Goal: Information Seeking & Learning: Learn about a topic

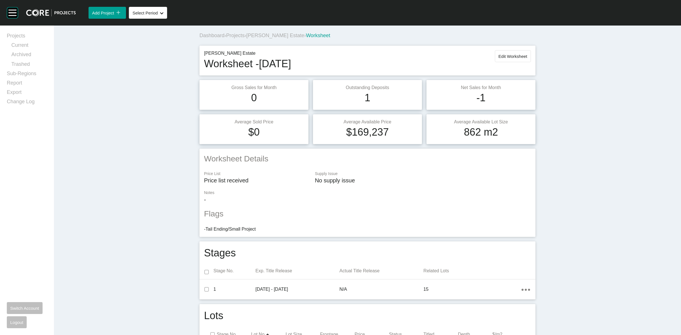
click at [269, 35] on span "[PERSON_NAME] Estate" at bounding box center [275, 36] width 58 height 6
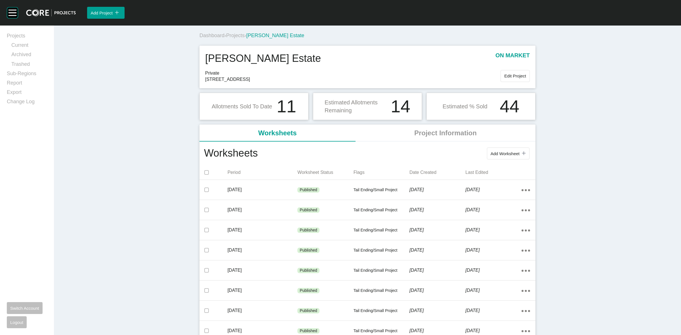
click at [234, 36] on span "Projects" at bounding box center [235, 36] width 18 height 6
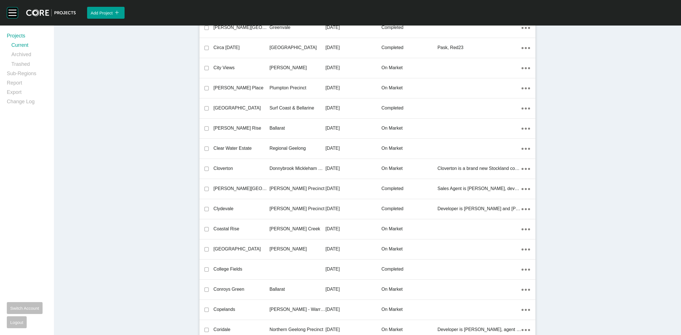
scroll to position [5346, 0]
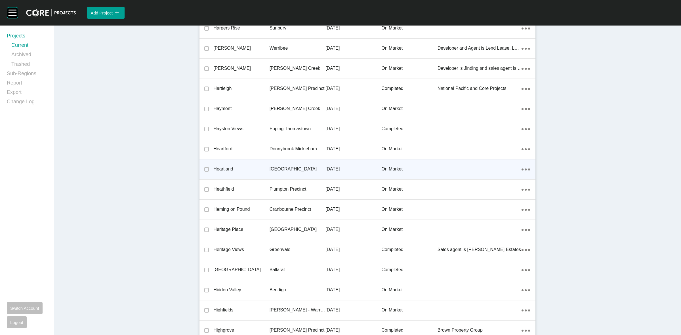
click at [279, 166] on p "[GEOGRAPHIC_DATA]" at bounding box center [298, 169] width 56 height 6
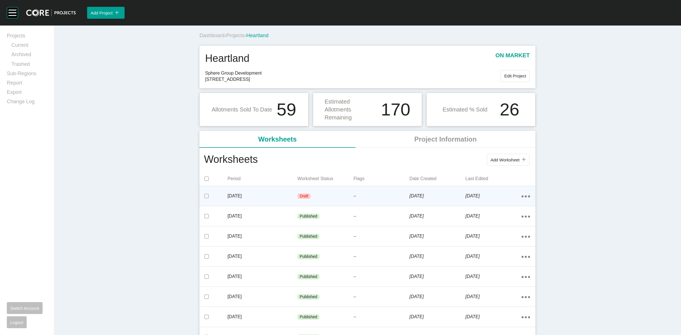
click at [271, 193] on p "[DATE]" at bounding box center [263, 196] width 70 height 6
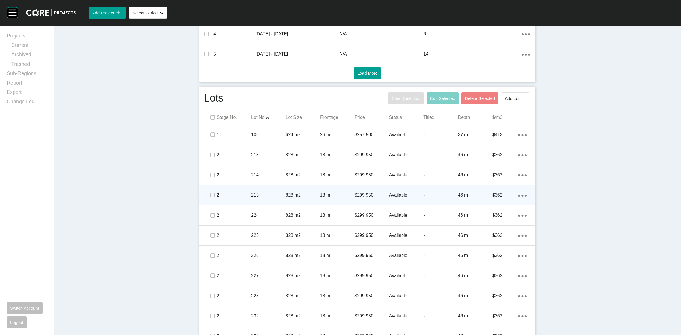
scroll to position [319, 0]
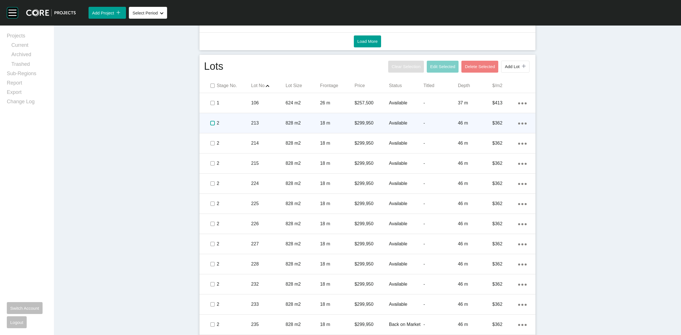
click at [210, 121] on label at bounding box center [212, 123] width 5 height 5
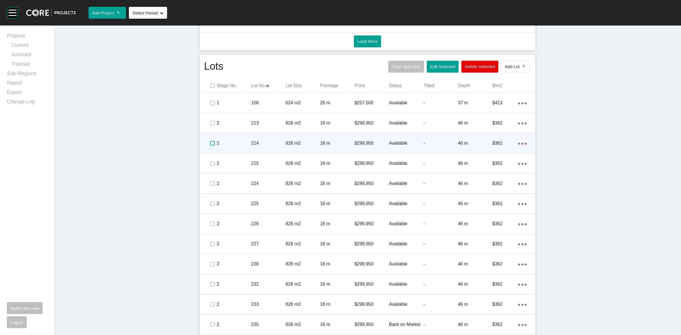
click at [210, 142] on label at bounding box center [212, 143] width 5 height 5
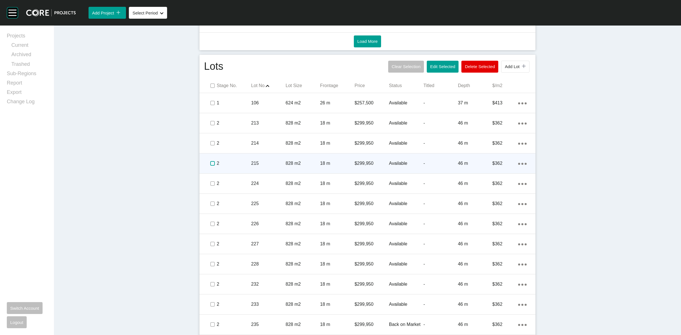
click at [210, 162] on label at bounding box center [212, 163] width 5 height 5
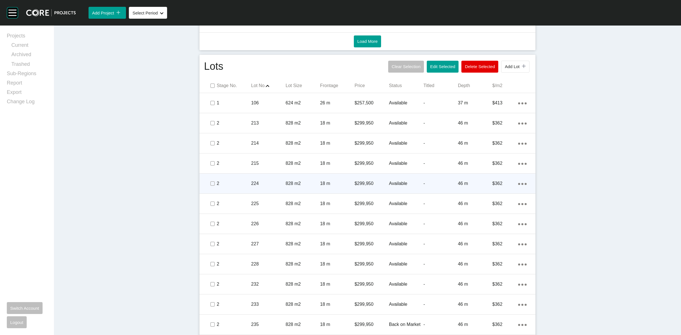
click at [212, 179] on span at bounding box center [212, 183] width 9 height 9
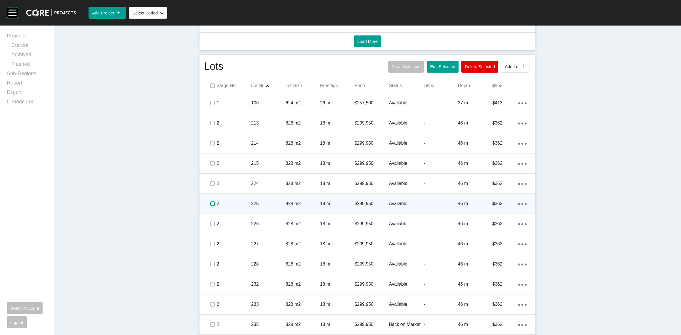
click at [211, 202] on label at bounding box center [212, 203] width 5 height 5
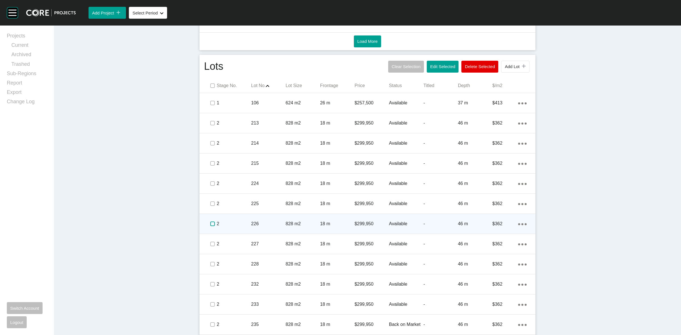
click at [210, 222] on label at bounding box center [212, 224] width 5 height 5
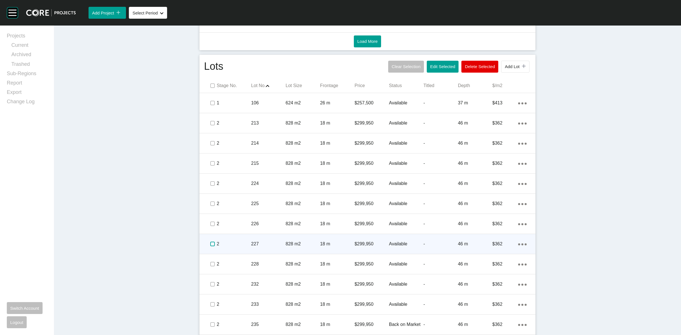
click at [210, 243] on label at bounding box center [212, 244] width 5 height 5
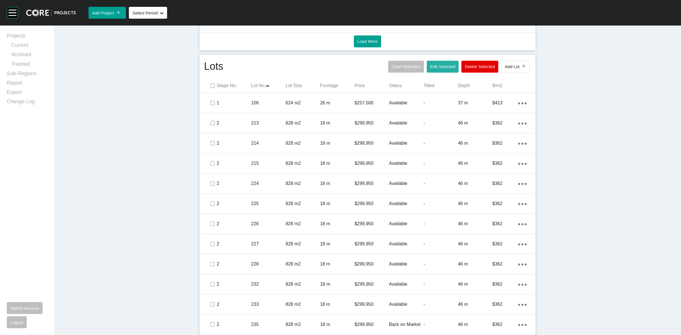
click at [430, 68] on span "Edit Selected" at bounding box center [442, 66] width 25 height 5
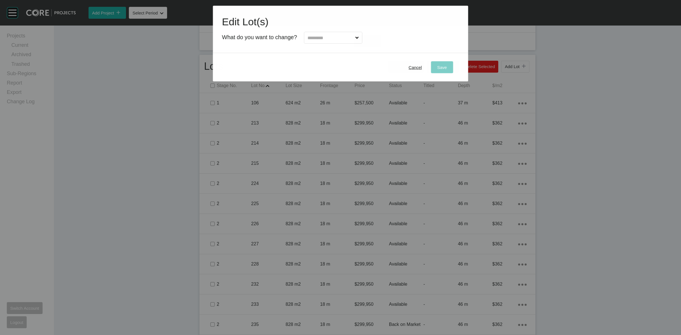
click at [307, 40] on input "text" at bounding box center [330, 37] width 48 height 11
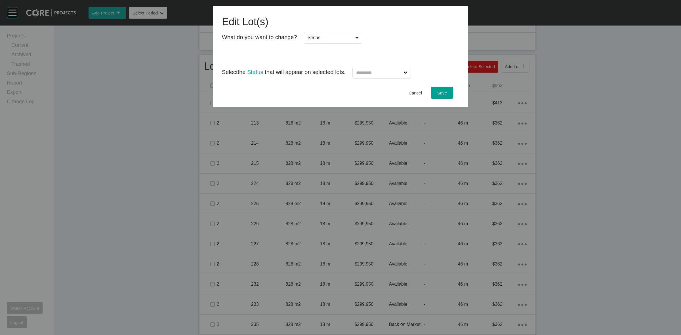
click at [375, 75] on input "text" at bounding box center [379, 72] width 48 height 11
click at [448, 92] on div "Save" at bounding box center [442, 93] width 12 height 8
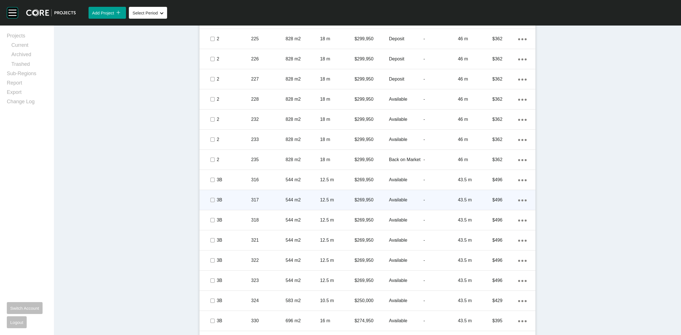
scroll to position [497, 0]
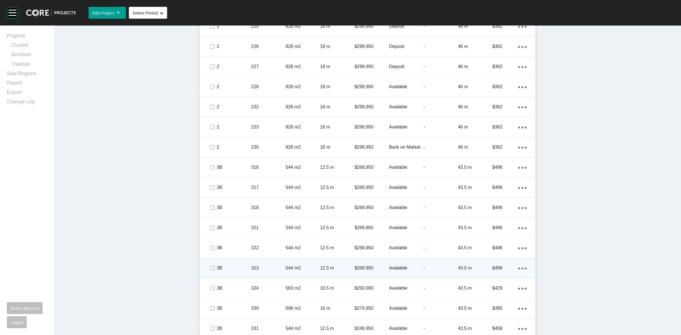
click at [251, 268] on p "323" at bounding box center [268, 268] width 34 height 6
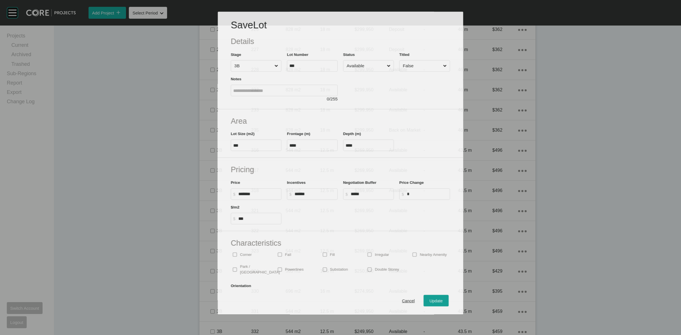
scroll to position [479, 0]
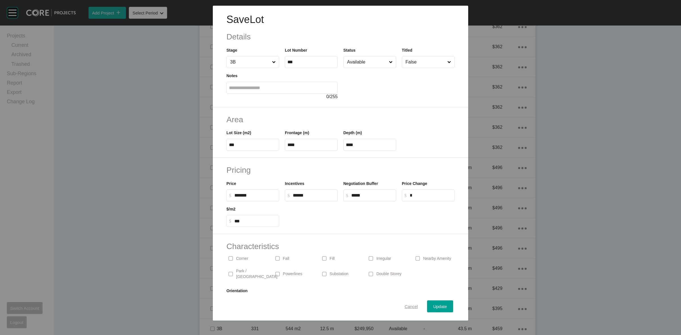
click at [405, 308] on span "Cancel" at bounding box center [411, 306] width 13 height 5
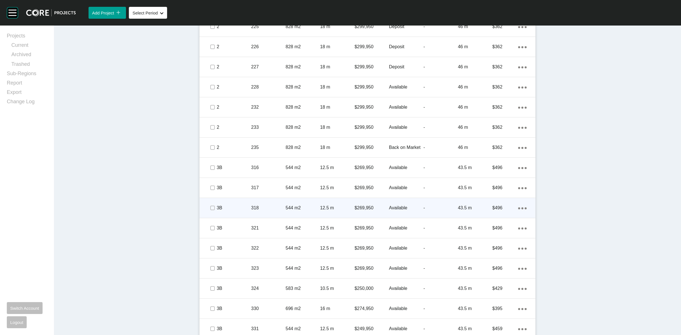
click at [275, 206] on p "318" at bounding box center [268, 208] width 34 height 6
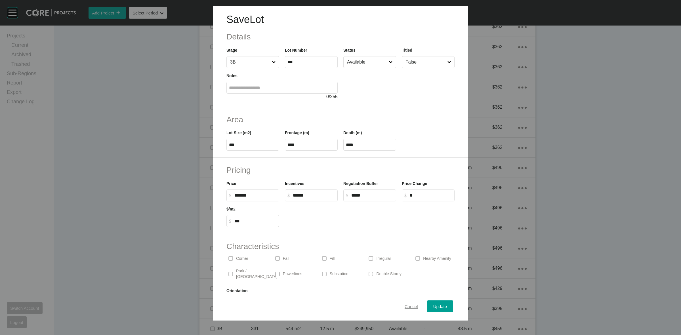
click at [409, 305] on span "Cancel" at bounding box center [411, 306] width 13 height 5
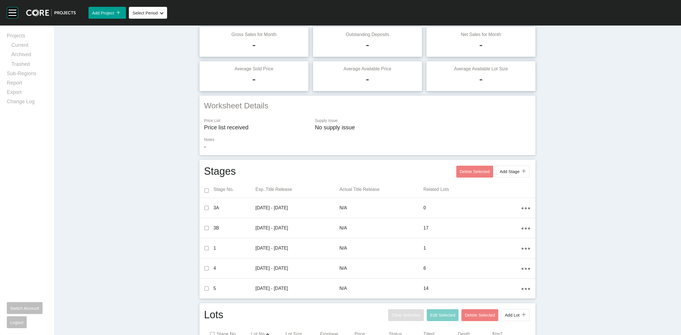
scroll to position [0, 0]
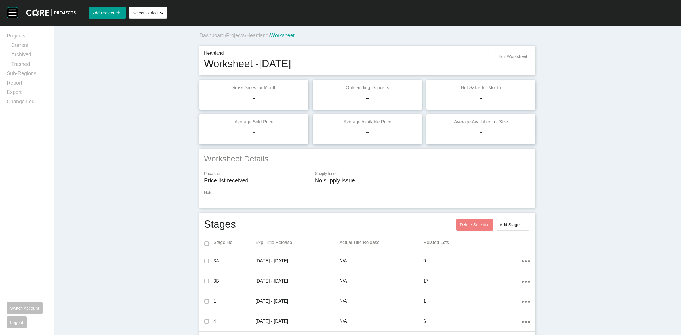
click at [500, 56] on span "Edit Worksheet" at bounding box center [513, 56] width 29 height 5
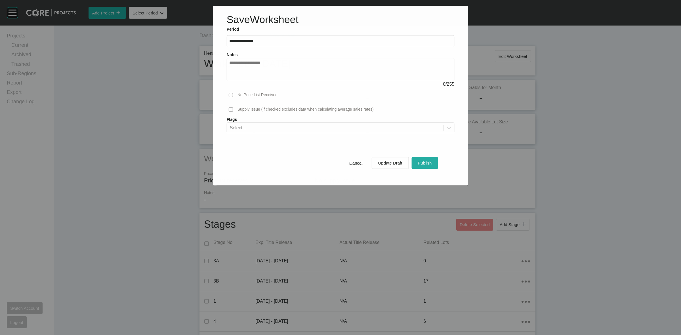
click at [424, 164] on span "Publish" at bounding box center [425, 163] width 14 height 5
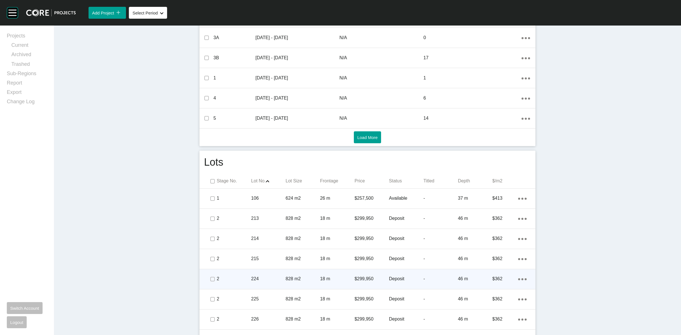
scroll to position [319, 0]
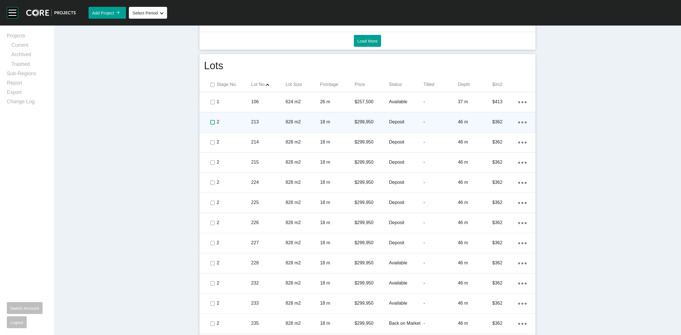
click at [210, 122] on label at bounding box center [212, 122] width 5 height 5
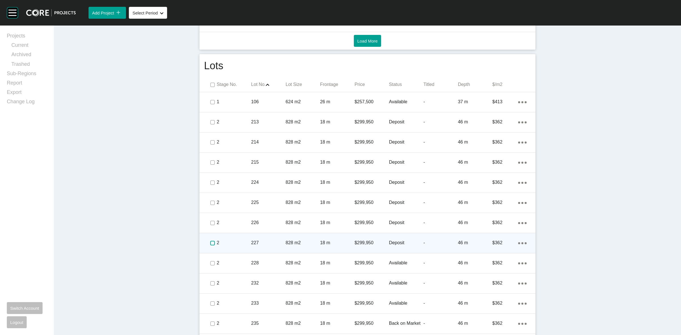
click at [210, 241] on label at bounding box center [212, 243] width 5 height 5
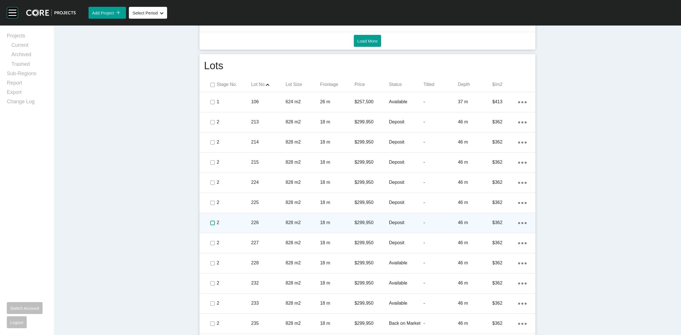
click at [210, 224] on label at bounding box center [212, 223] width 5 height 5
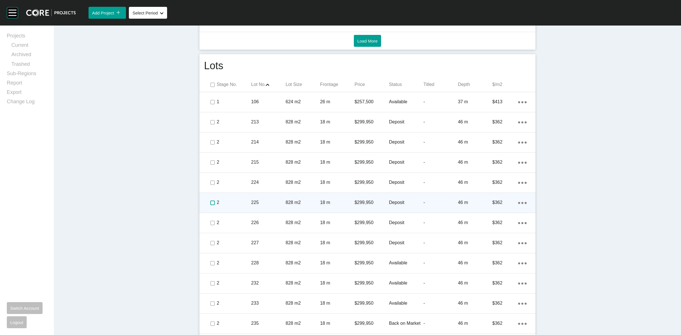
click at [212, 205] on label at bounding box center [212, 203] width 5 height 5
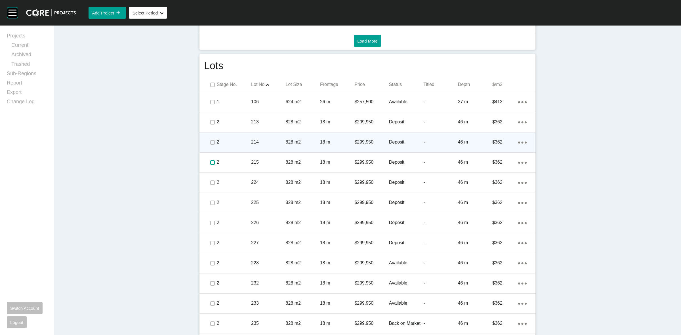
drag, startPoint x: 209, startPoint y: 162, endPoint x: 206, endPoint y: 137, distance: 25.7
click at [210, 160] on label at bounding box center [212, 162] width 5 height 5
click at [208, 136] on div at bounding box center [212, 143] width 9 height 20
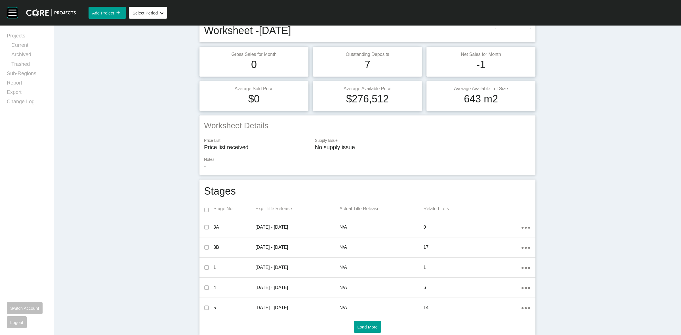
scroll to position [0, 0]
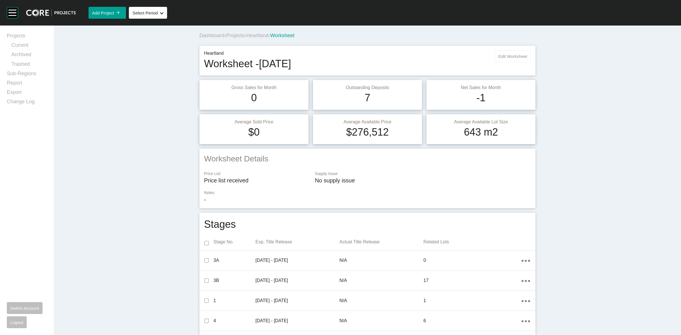
click at [502, 58] on span "Edit Worksheet" at bounding box center [513, 56] width 29 height 5
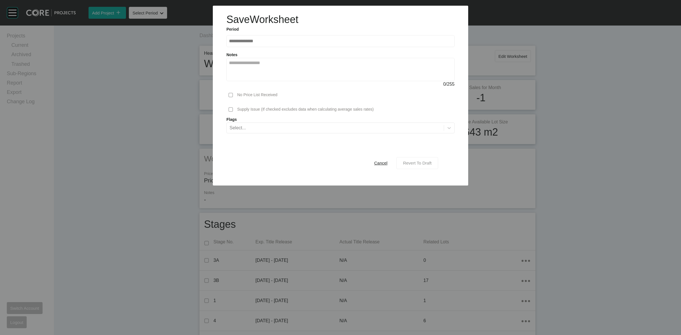
click at [425, 165] on span "Revert To Draft" at bounding box center [417, 163] width 29 height 5
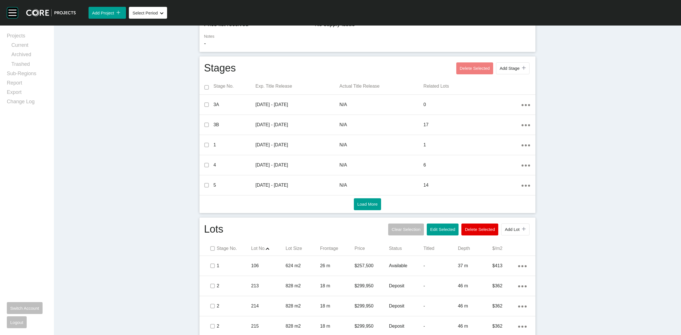
scroll to position [248, 0]
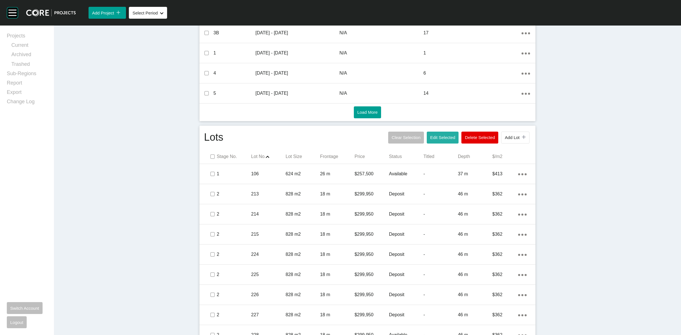
click at [437, 140] on button "Edit Selected" at bounding box center [443, 138] width 32 height 12
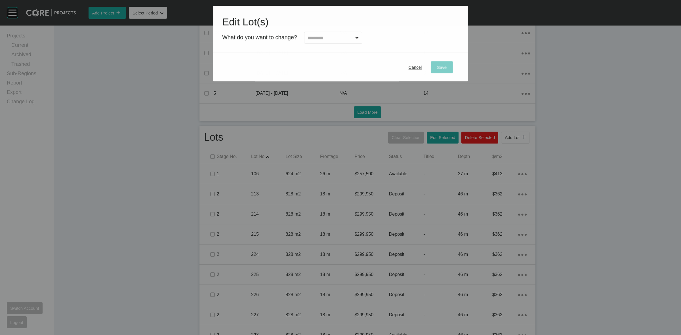
click at [312, 38] on input "text" at bounding box center [330, 37] width 48 height 11
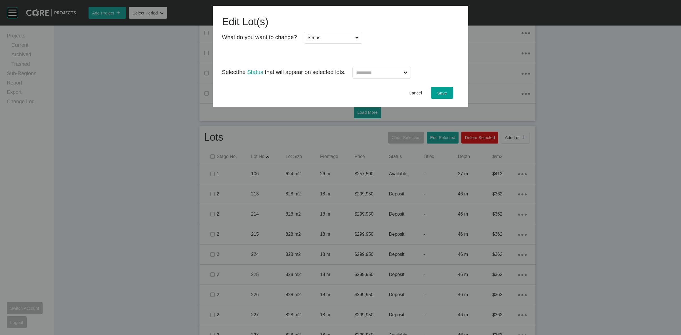
drag, startPoint x: 327, startPoint y: 71, endPoint x: 365, endPoint y: 67, distance: 38.0
click at [369, 68] on label at bounding box center [381, 73] width 59 height 12
click at [369, 68] on input "text" at bounding box center [379, 72] width 48 height 11
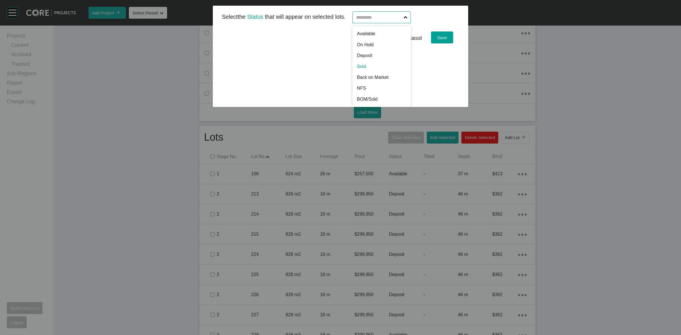
scroll to position [0, 0]
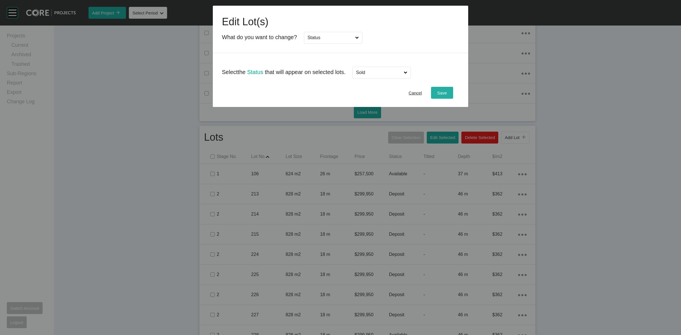
click at [447, 94] on div "Save" at bounding box center [442, 93] width 12 height 8
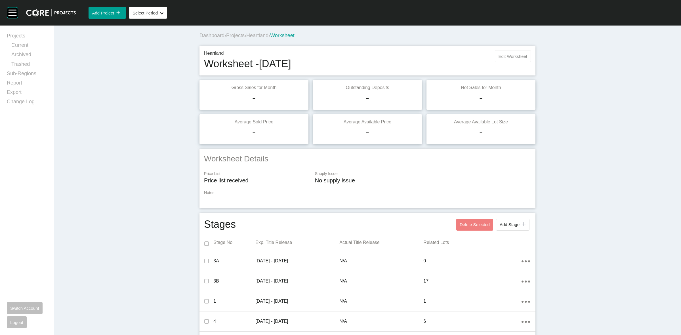
click at [508, 54] on span "Edit Worksheet" at bounding box center [513, 56] width 29 height 5
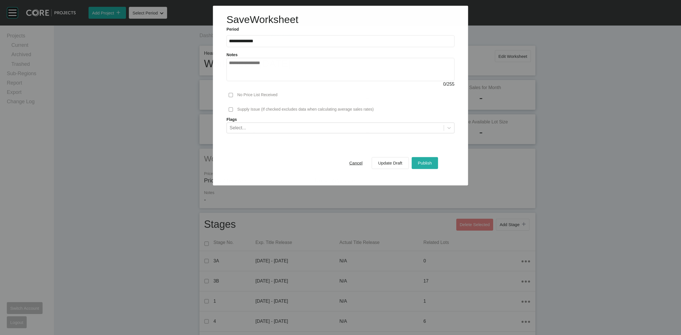
click at [428, 165] on span "Publish" at bounding box center [425, 163] width 14 height 5
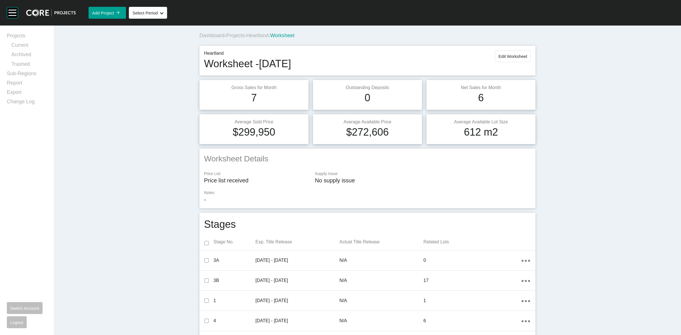
click at [259, 38] on span "Heartland" at bounding box center [257, 36] width 22 height 6
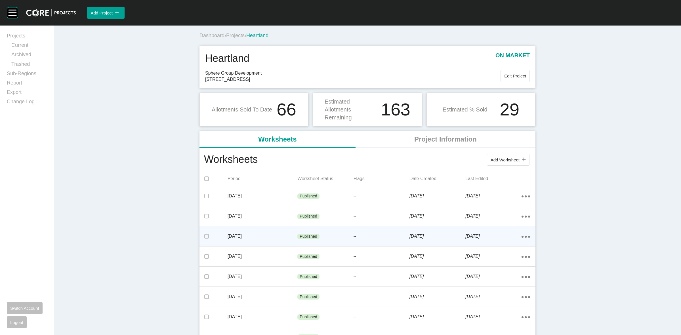
click at [276, 236] on p "[DATE]" at bounding box center [263, 236] width 70 height 6
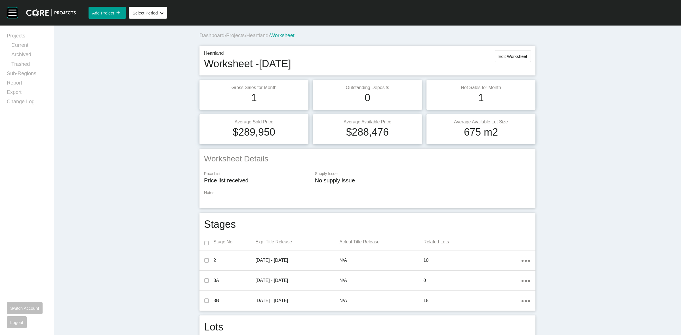
click at [259, 33] on span "Heartland" at bounding box center [257, 36] width 22 height 6
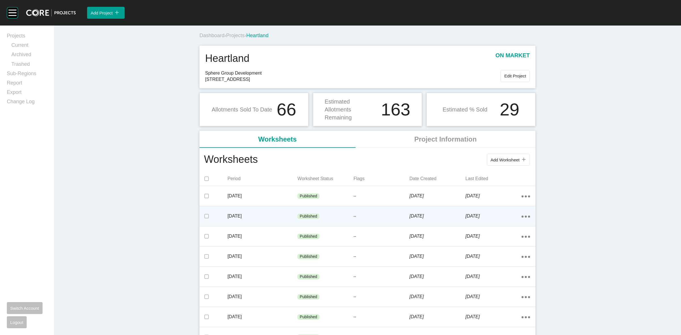
click at [280, 214] on p "[DATE]" at bounding box center [263, 216] width 70 height 6
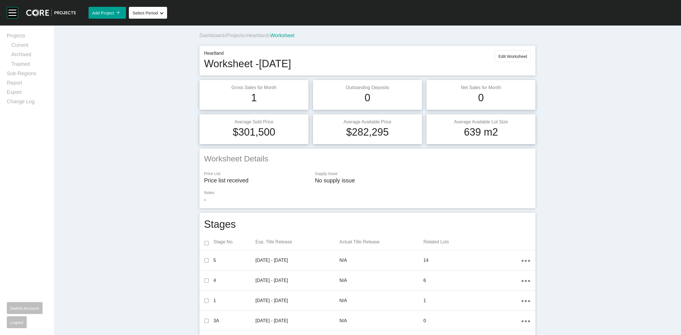
click at [263, 36] on span "Heartland" at bounding box center [257, 36] width 22 height 6
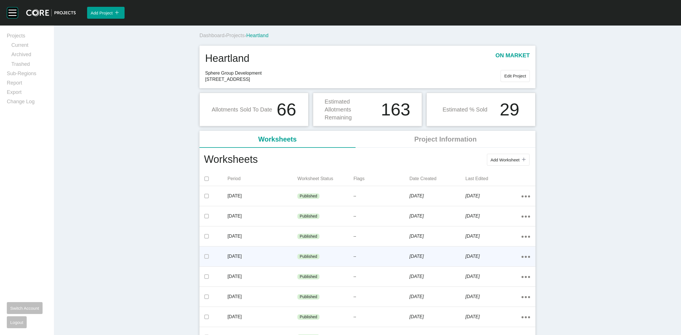
click at [289, 255] on p "[DATE]" at bounding box center [263, 256] width 70 height 6
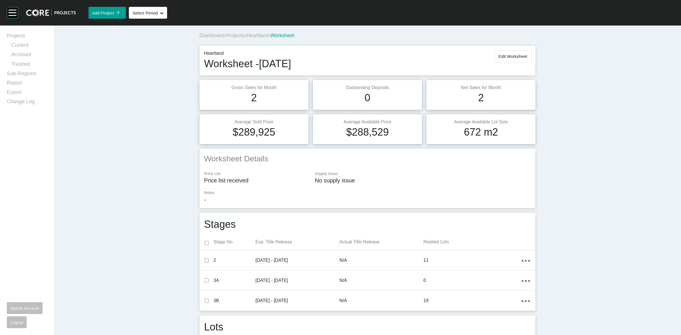
click at [256, 37] on span "Heartland" at bounding box center [257, 36] width 22 height 6
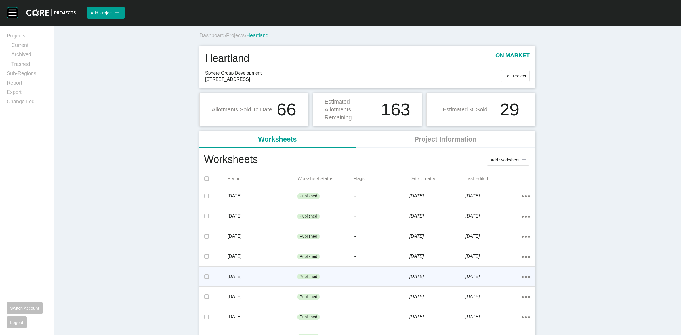
click at [276, 278] on p "[DATE]" at bounding box center [263, 277] width 70 height 6
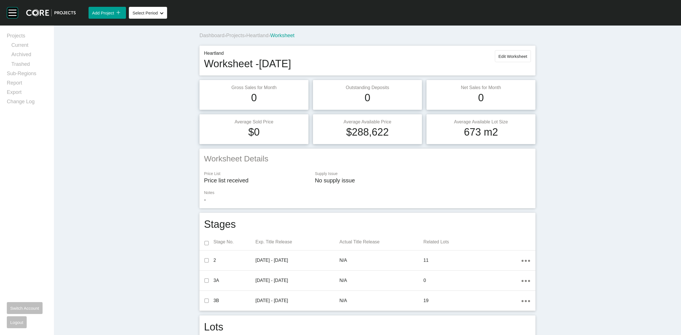
click at [261, 36] on span "Heartland" at bounding box center [257, 36] width 22 height 6
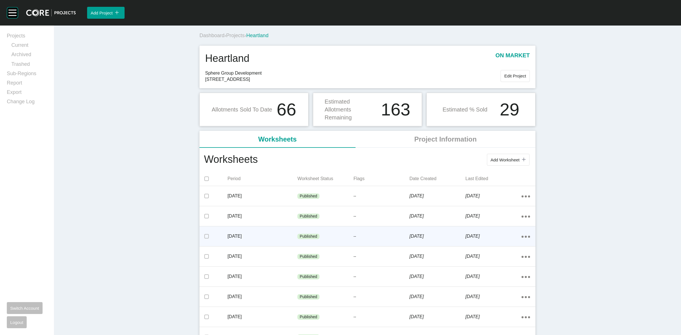
click at [282, 240] on div "[DATE]" at bounding box center [263, 237] width 70 height 18
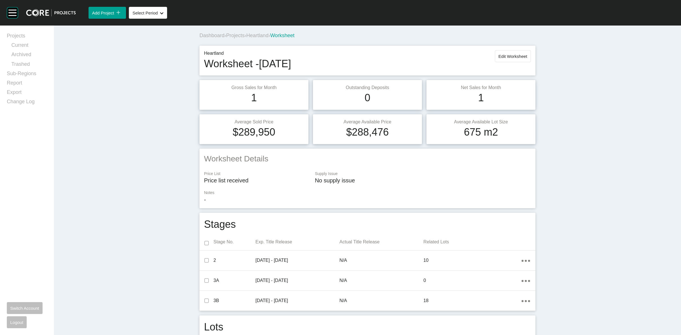
click at [257, 34] on span "Heartland" at bounding box center [257, 36] width 22 height 6
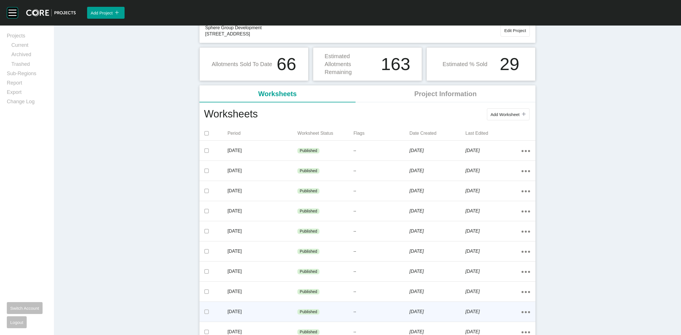
scroll to position [106, 0]
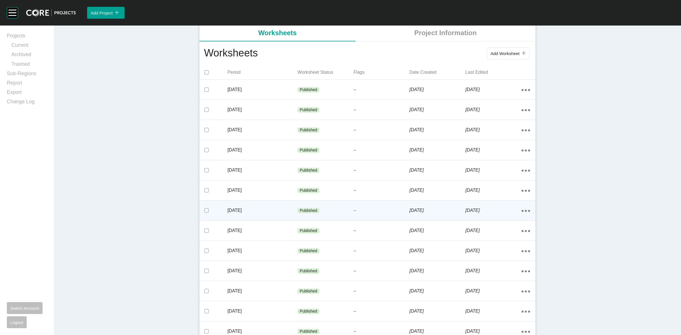
click at [273, 208] on p "[DATE]" at bounding box center [263, 210] width 70 height 6
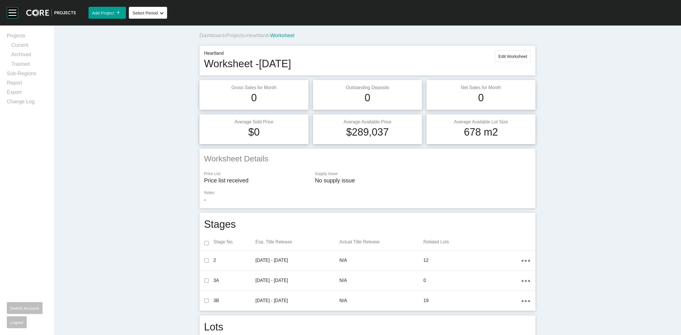
click at [258, 36] on span "Heartland" at bounding box center [257, 36] width 22 height 6
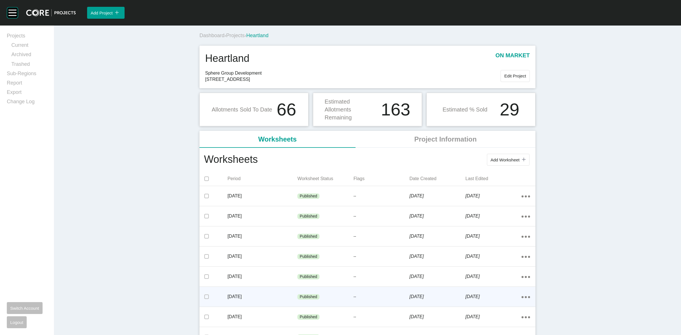
click at [266, 293] on div "[DATE]" at bounding box center [263, 297] width 70 height 18
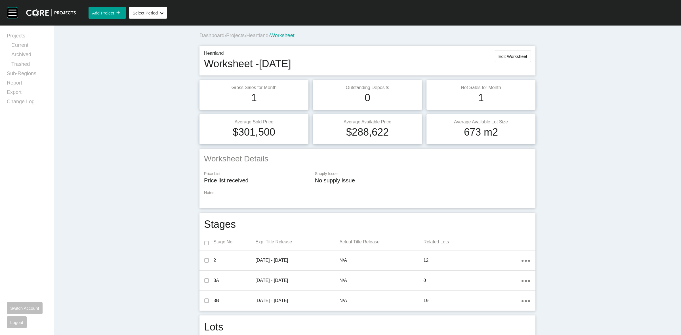
click at [261, 33] on span "Heartland" at bounding box center [257, 36] width 22 height 6
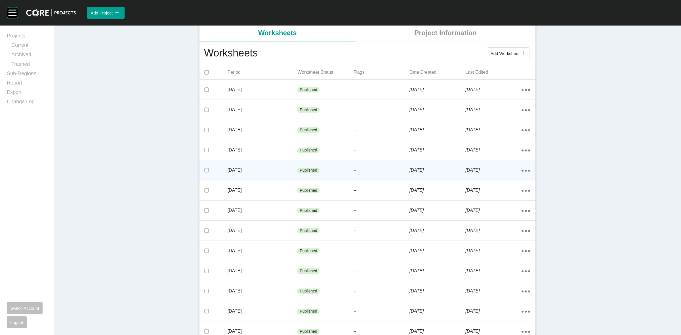
click at [268, 168] on p "[DATE]" at bounding box center [263, 170] width 70 height 6
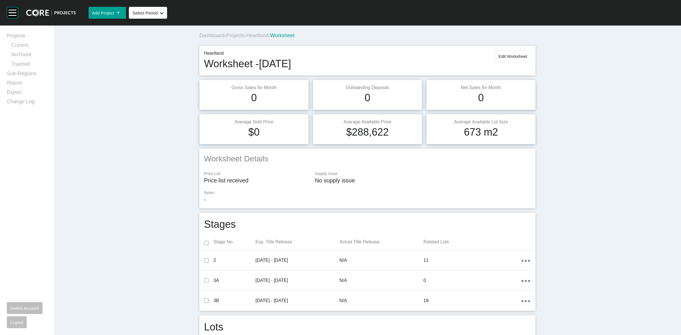
click at [257, 34] on span "Heartland" at bounding box center [257, 36] width 22 height 6
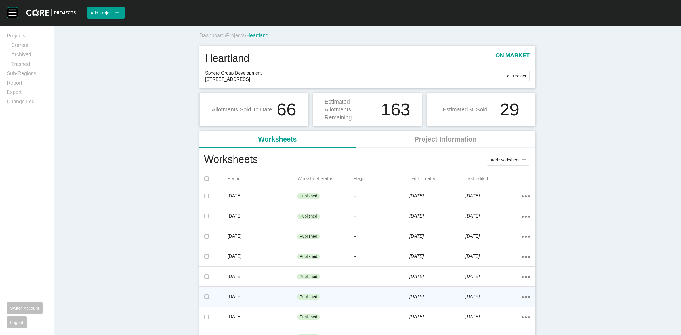
click at [256, 297] on p "[DATE]" at bounding box center [263, 297] width 70 height 6
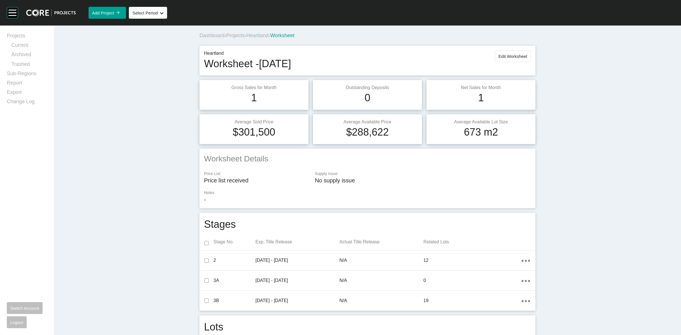
click at [255, 35] on span "Heartland" at bounding box center [257, 36] width 22 height 6
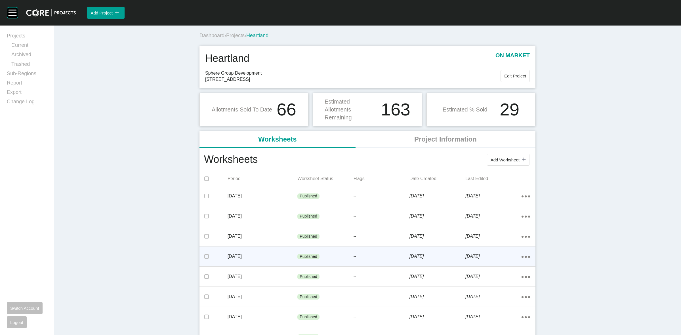
click at [289, 250] on div "[DATE]" at bounding box center [263, 257] width 70 height 18
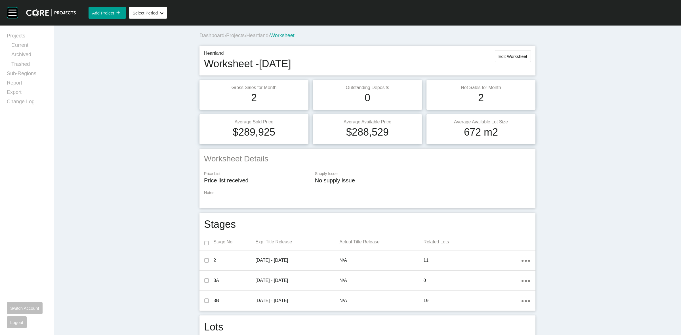
click at [258, 37] on span "Heartland" at bounding box center [257, 36] width 22 height 6
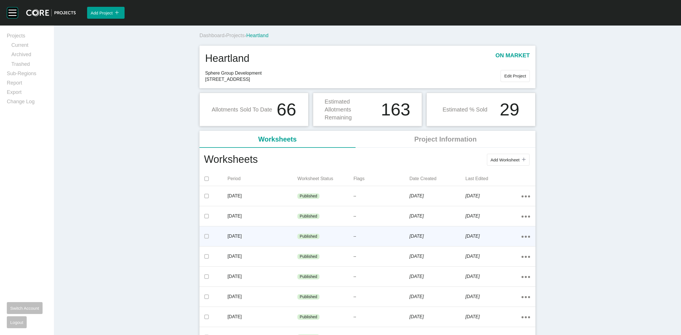
click at [266, 236] on p "[DATE]" at bounding box center [263, 236] width 70 height 6
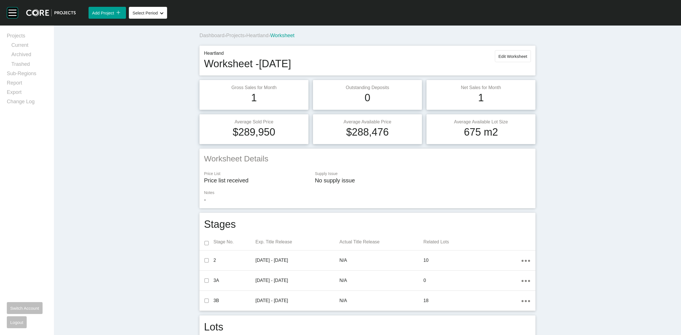
click at [268, 34] on span "Heartland" at bounding box center [257, 36] width 22 height 6
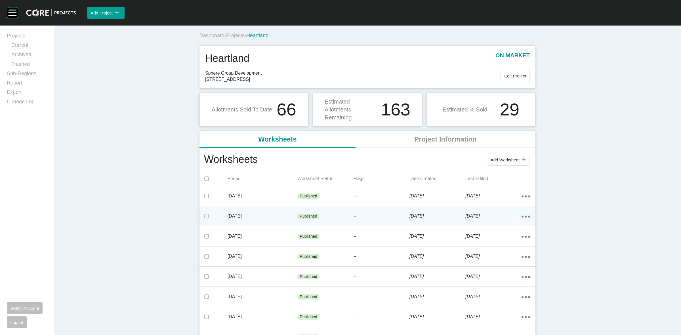
click at [272, 209] on div "[DATE]" at bounding box center [263, 216] width 70 height 18
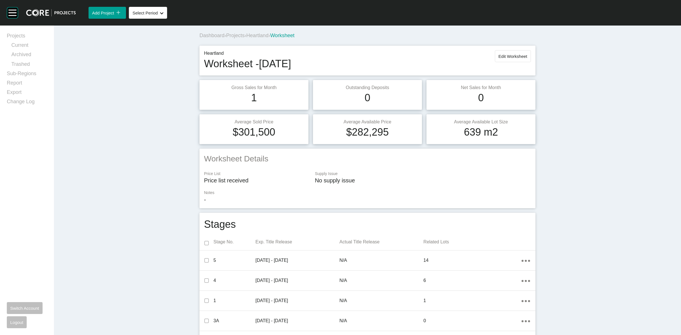
click at [267, 37] on span "Heartland" at bounding box center [257, 36] width 22 height 6
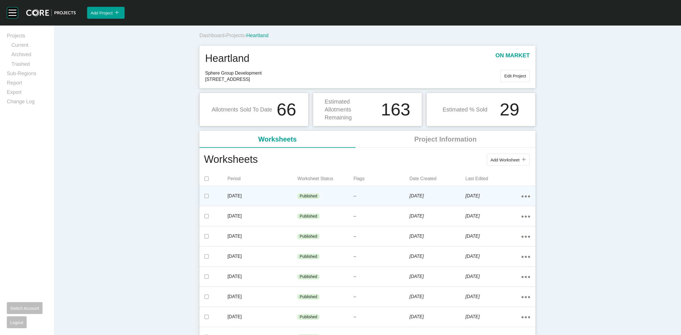
click at [280, 194] on p "[DATE]" at bounding box center [263, 196] width 70 height 6
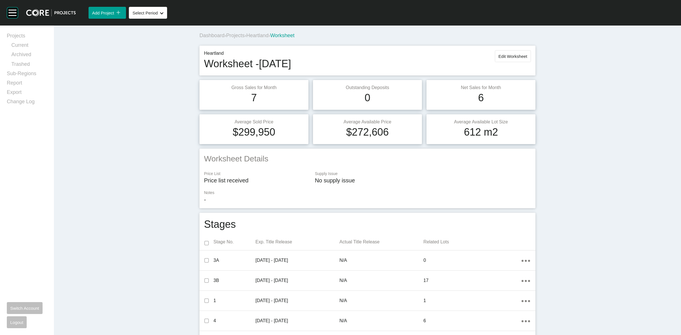
click at [268, 37] on span "Heartland" at bounding box center [257, 36] width 22 height 6
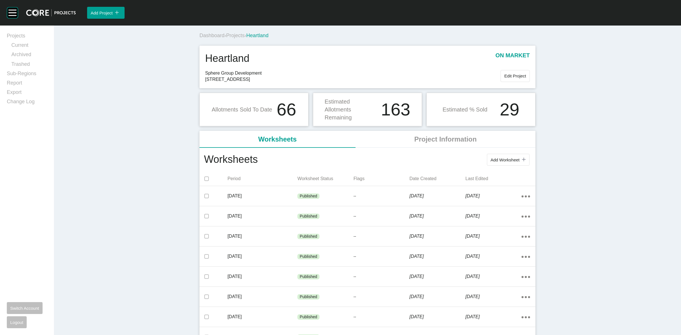
click at [237, 35] on span "Projects" at bounding box center [235, 36] width 18 height 6
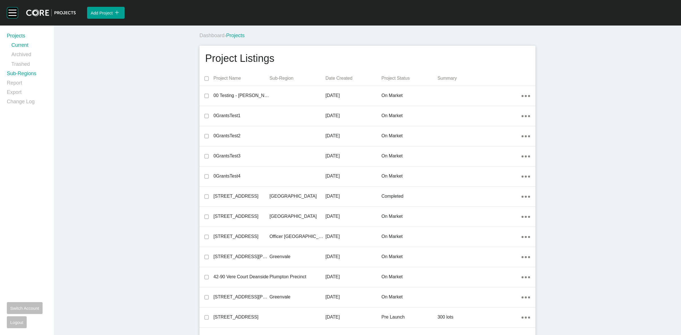
click at [24, 71] on link "Sub-Regions" at bounding box center [27, 74] width 40 height 9
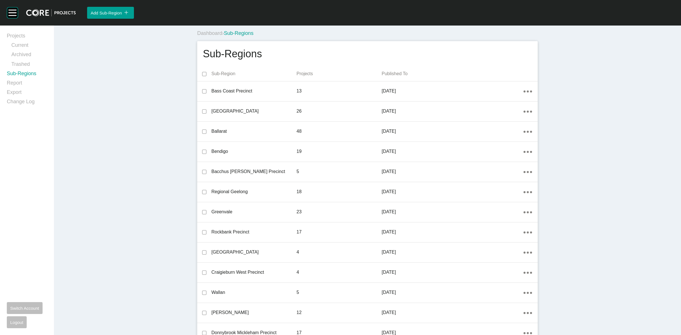
scroll to position [246, 0]
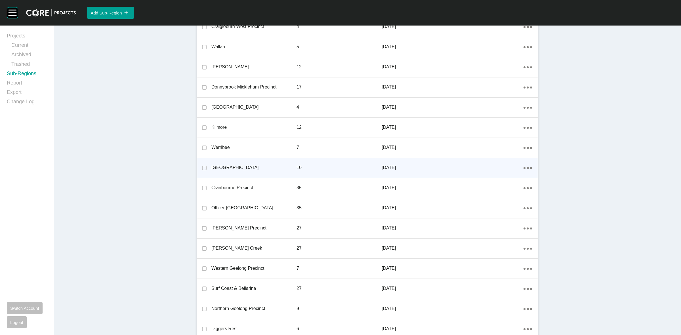
click at [524, 163] on div "Action Menu Dots Copy 6 Created with Sketch." at bounding box center [531, 168] width 14 height 18
click at [527, 167] on ellipse at bounding box center [528, 168] width 2 height 2
click at [501, 167] on link "Edit" at bounding box center [504, 169] width 15 height 9
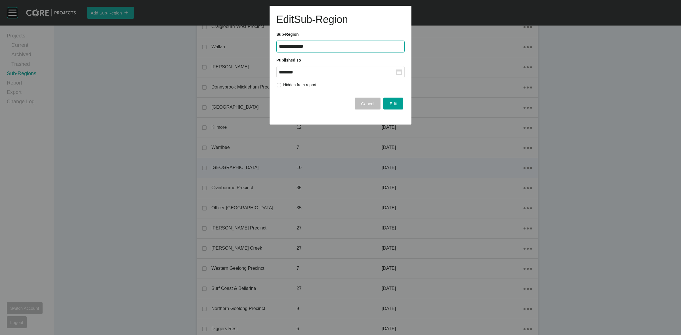
click at [339, 74] on input "********" at bounding box center [337, 72] width 117 height 5
drag, startPoint x: 328, startPoint y: 114, endPoint x: 375, endPoint y: 115, distance: 46.5
click at [329, 114] on div "Sep" at bounding box center [328, 118] width 14 height 9
click at [391, 102] on span "Edit" at bounding box center [393, 103] width 7 height 5
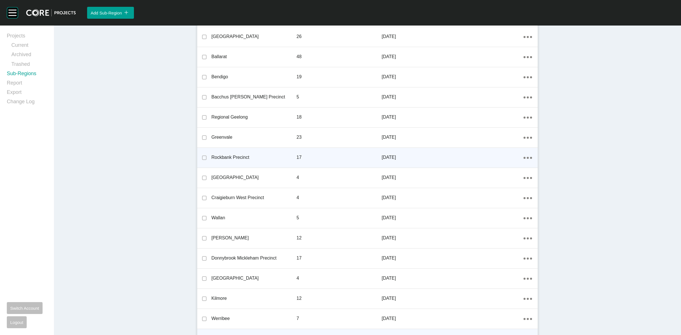
scroll to position [0, 0]
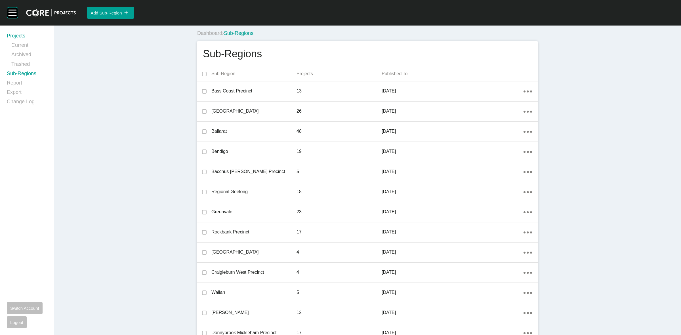
click at [19, 36] on link "Projects" at bounding box center [27, 36] width 40 height 9
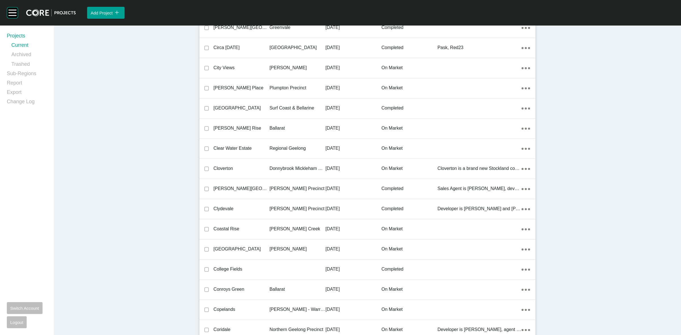
scroll to position [5346, 0]
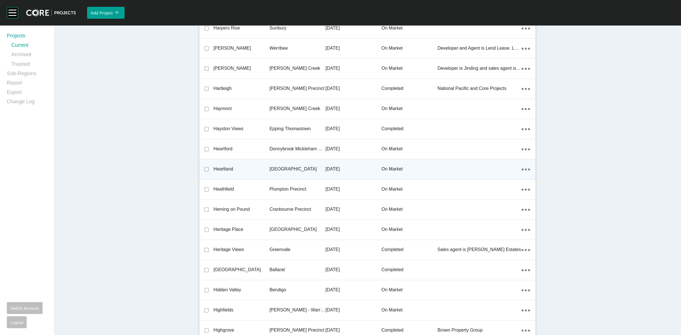
click at [283, 166] on p "[GEOGRAPHIC_DATA]" at bounding box center [298, 169] width 56 height 6
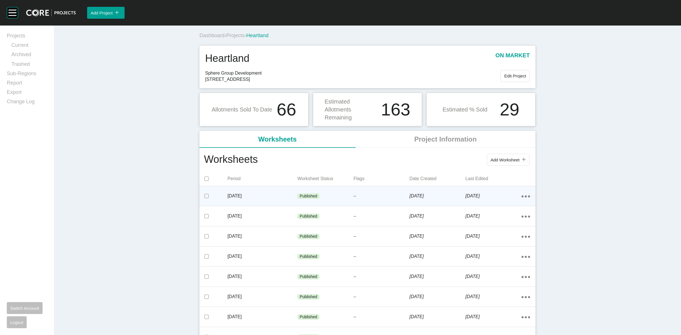
click at [331, 198] on div "Published" at bounding box center [325, 196] width 56 height 17
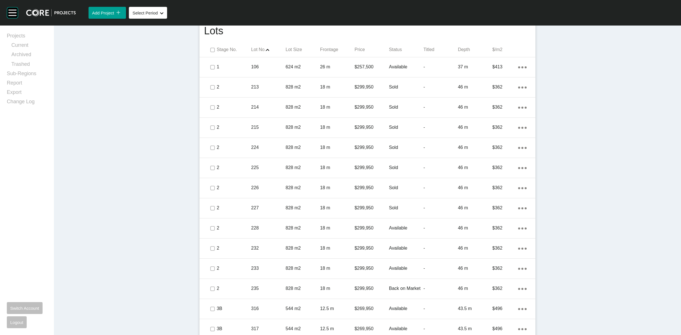
scroll to position [355, 0]
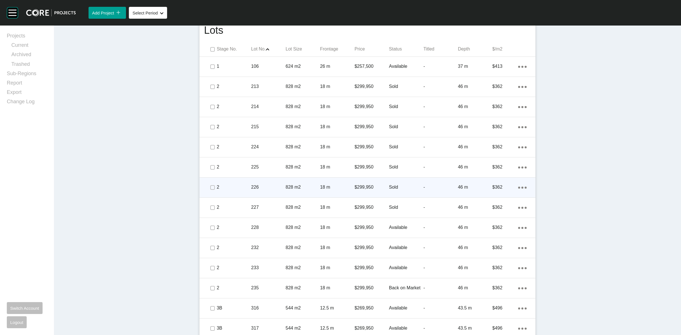
click at [320, 185] on p "18 m" at bounding box center [337, 187] width 34 height 6
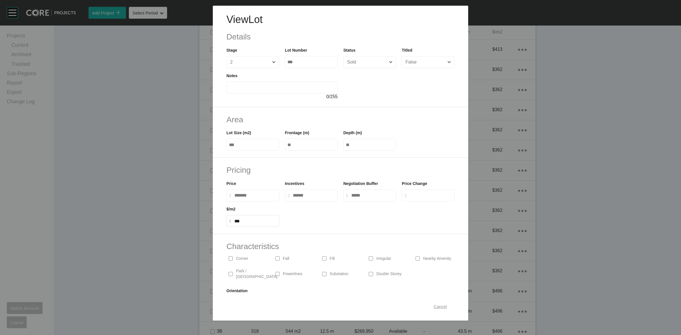
click at [436, 306] on span "Cancel" at bounding box center [440, 306] width 13 height 5
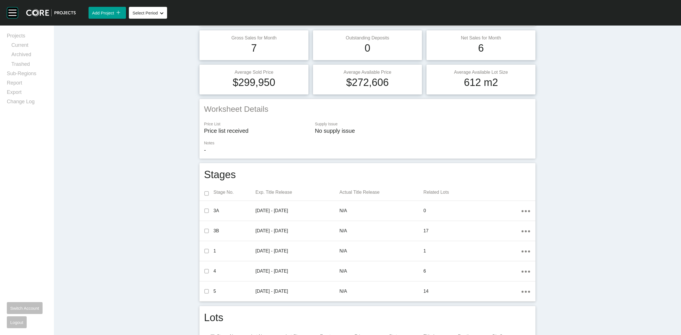
scroll to position [0, 0]
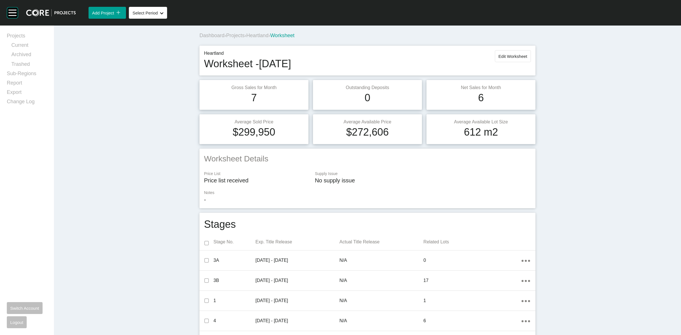
click at [256, 34] on span "Heartland" at bounding box center [257, 36] width 22 height 6
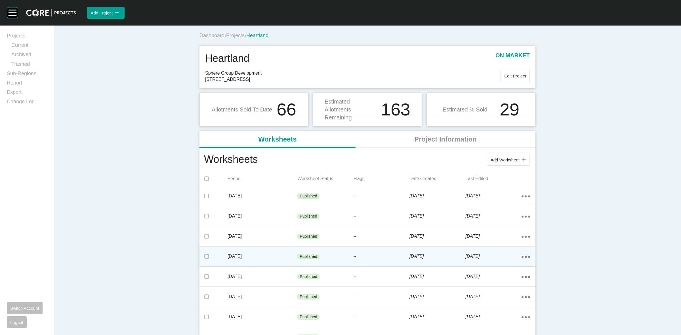
click at [268, 255] on p "[DATE]" at bounding box center [263, 256] width 70 height 6
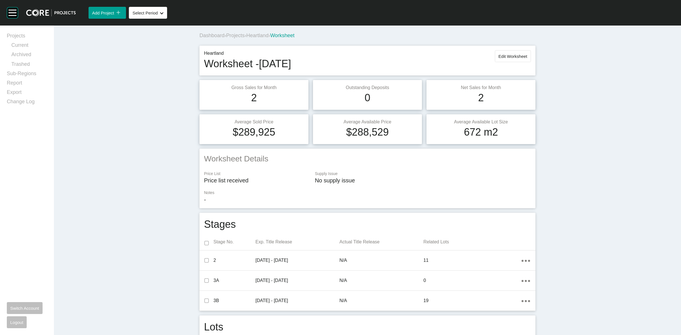
click at [252, 36] on span "Heartland" at bounding box center [257, 36] width 22 height 6
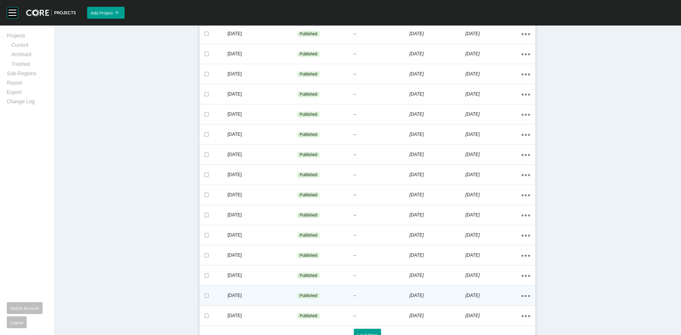
scroll to position [173, 0]
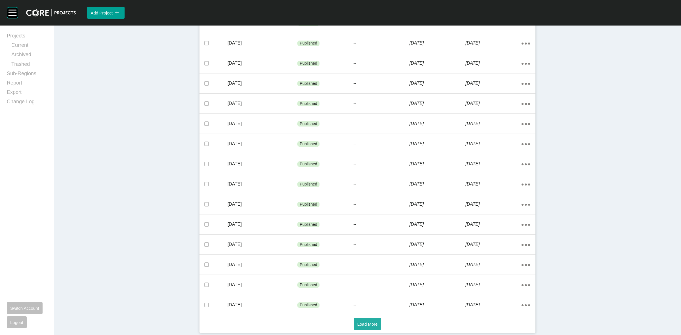
click at [357, 321] on button "Load More" at bounding box center [367, 324] width 27 height 12
click at [271, 321] on div "[DATE]" at bounding box center [263, 325] width 70 height 18
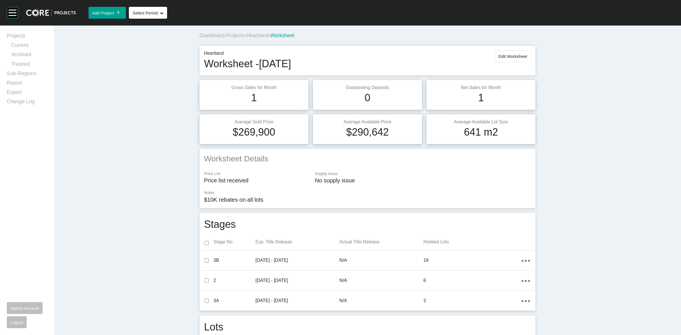
click at [266, 36] on span "Heartland" at bounding box center [257, 36] width 22 height 6
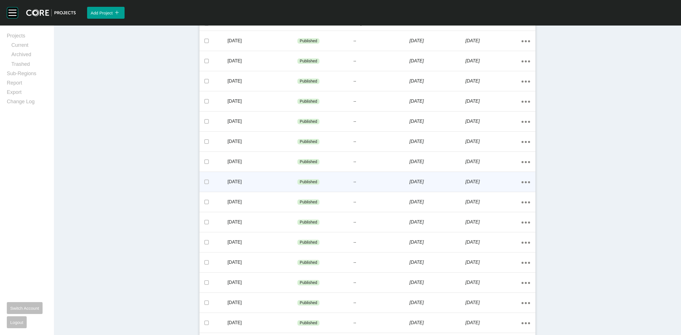
scroll to position [173, 0]
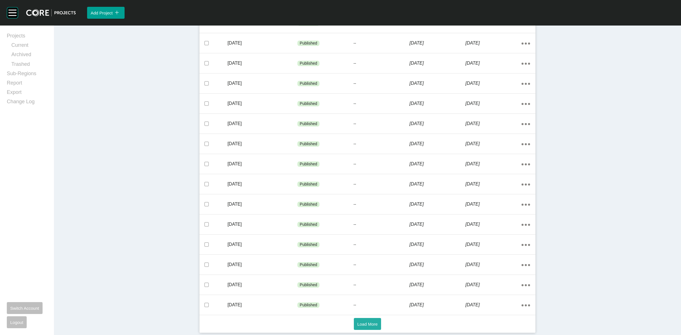
click at [354, 320] on button "Load More" at bounding box center [367, 324] width 27 height 12
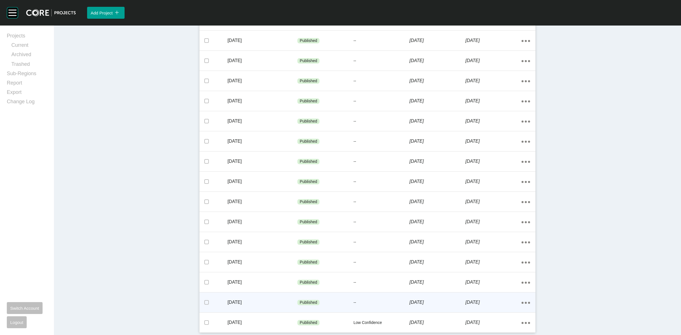
click at [266, 307] on div "[DATE]" at bounding box center [263, 303] width 70 height 18
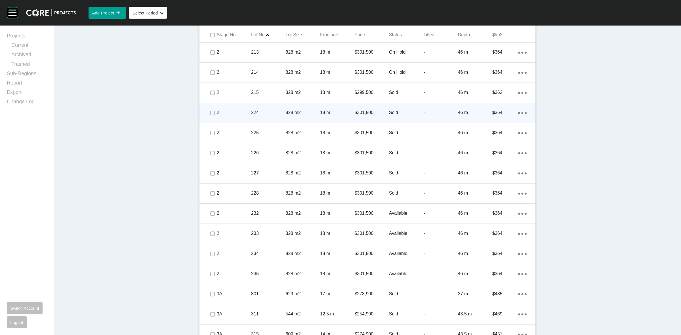
scroll to position [287, 0]
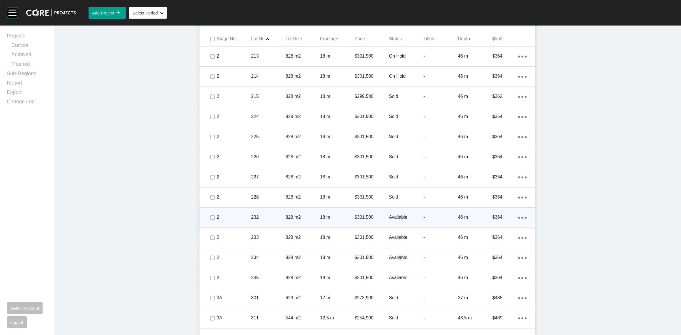
click at [297, 219] on div "828 m2" at bounding box center [303, 218] width 34 height 18
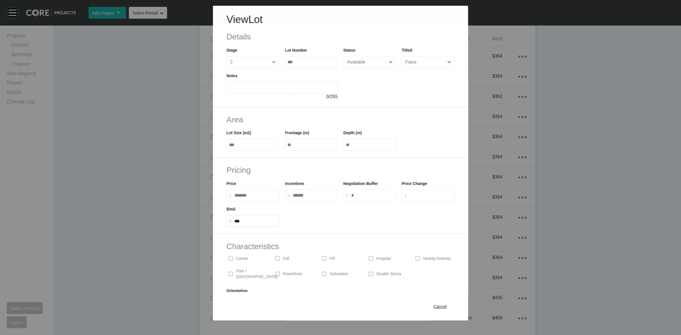
click at [179, 196] on div "View Lot Details Stage 2 Lot Number *** Status Available Titled False Notes 0 /…" at bounding box center [340, 160] width 681 height 321
click at [434, 307] on span "Cancel" at bounding box center [440, 306] width 13 height 5
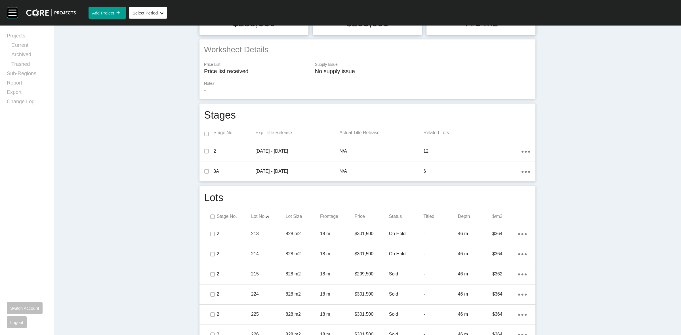
scroll to position [0, 0]
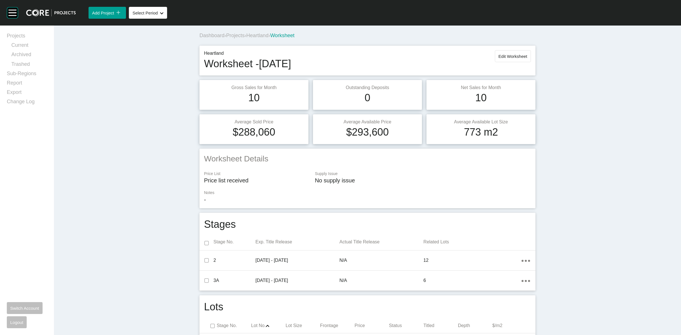
click at [265, 36] on span "Heartland" at bounding box center [257, 36] width 22 height 6
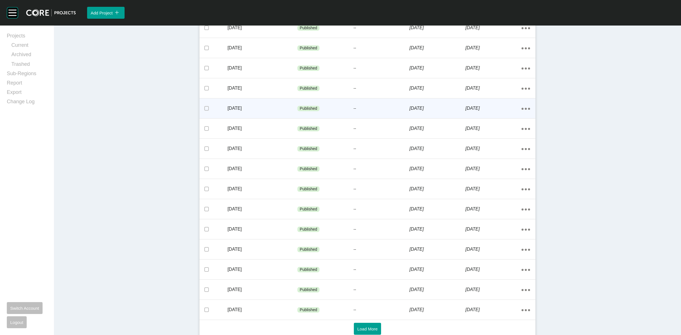
scroll to position [173, 0]
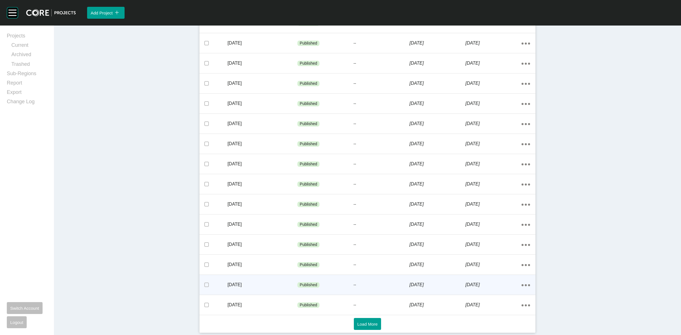
click at [263, 279] on div "[DATE]" at bounding box center [263, 285] width 70 height 18
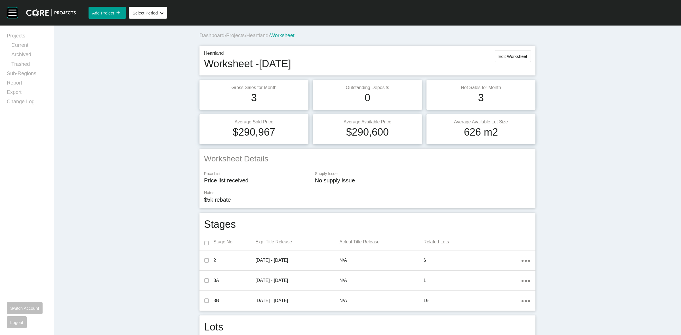
click at [261, 34] on span "Heartland" at bounding box center [257, 36] width 22 height 6
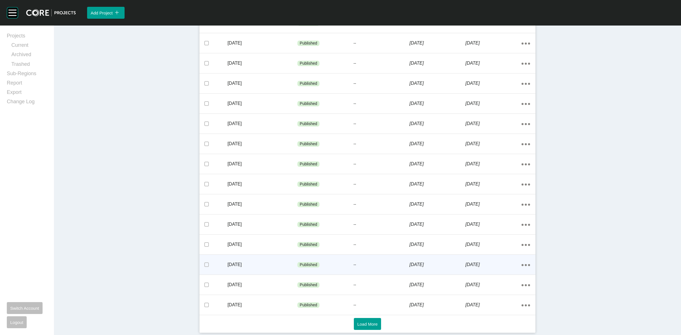
click at [275, 260] on div "[DATE]" at bounding box center [263, 265] width 70 height 18
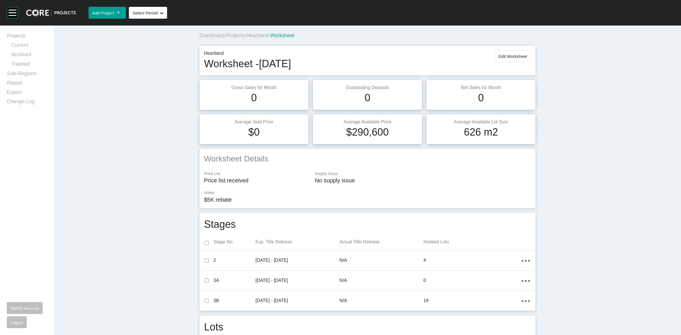
click at [262, 33] on span "Heartland" at bounding box center [257, 36] width 22 height 6
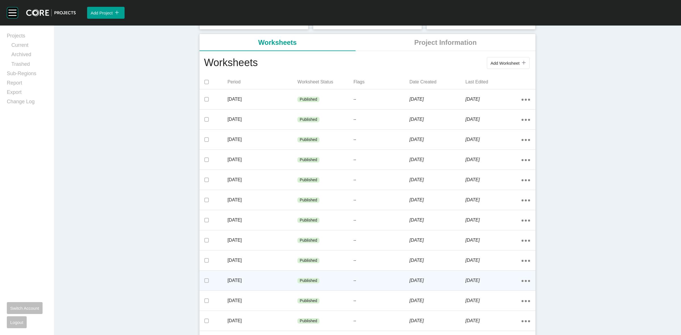
scroll to position [106, 0]
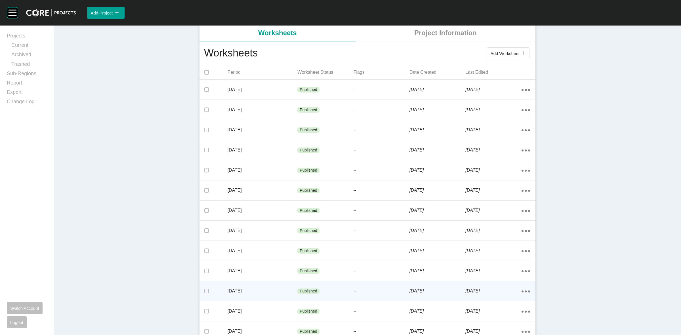
click at [267, 289] on p "[DATE]" at bounding box center [263, 291] width 70 height 6
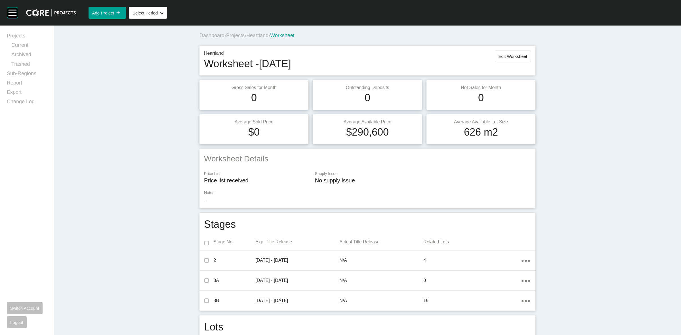
click at [266, 34] on span "Heartland" at bounding box center [257, 36] width 22 height 6
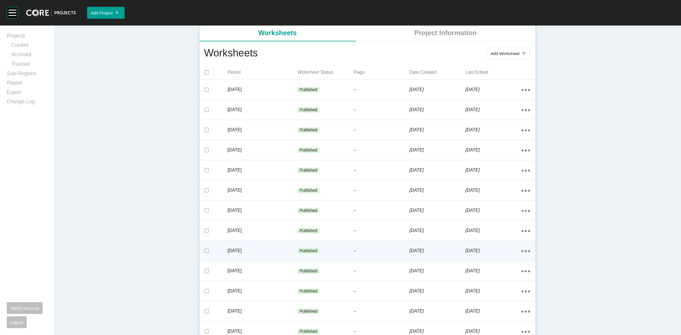
click at [268, 250] on p "[DATE]" at bounding box center [263, 251] width 70 height 6
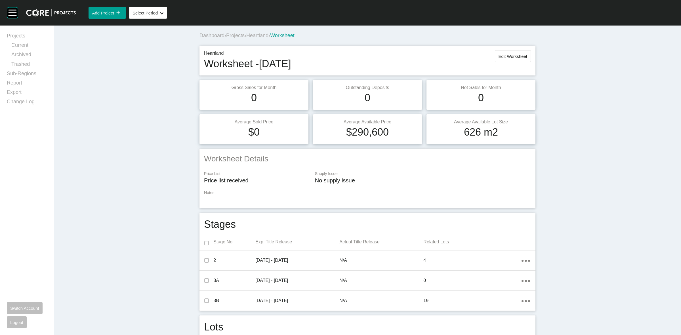
click at [259, 34] on span "Heartland" at bounding box center [257, 36] width 22 height 6
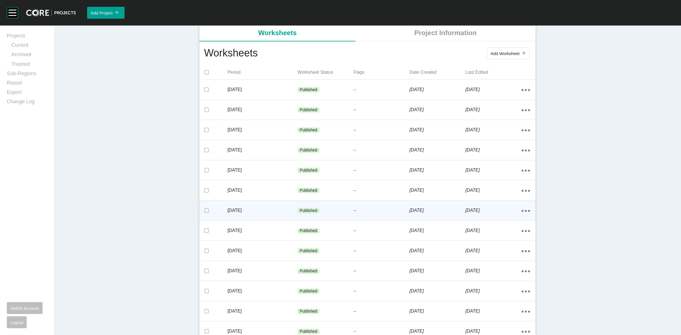
click at [274, 211] on p "[DATE]" at bounding box center [263, 210] width 70 height 6
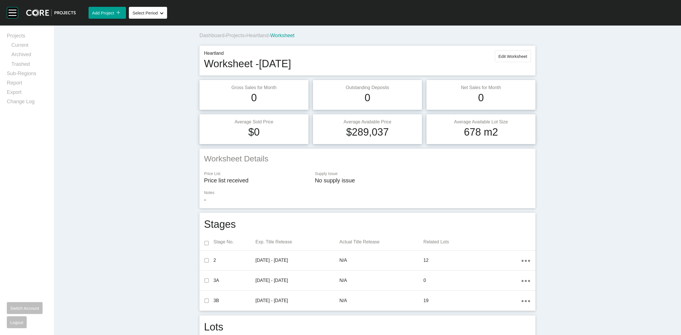
click at [259, 34] on span "Heartland" at bounding box center [257, 36] width 22 height 6
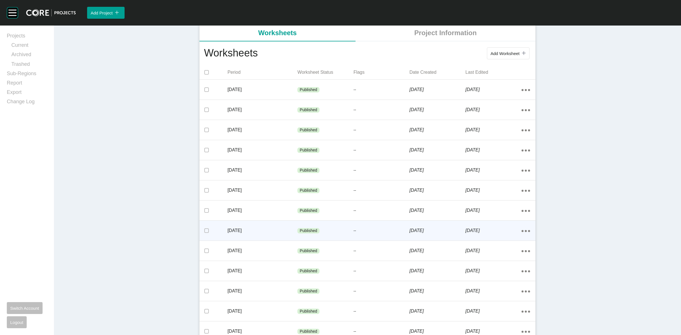
click at [267, 229] on p "[DATE]" at bounding box center [263, 231] width 70 height 6
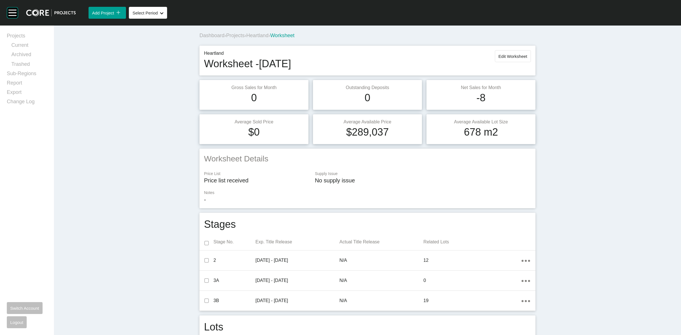
click at [263, 35] on span "Heartland" at bounding box center [257, 36] width 22 height 6
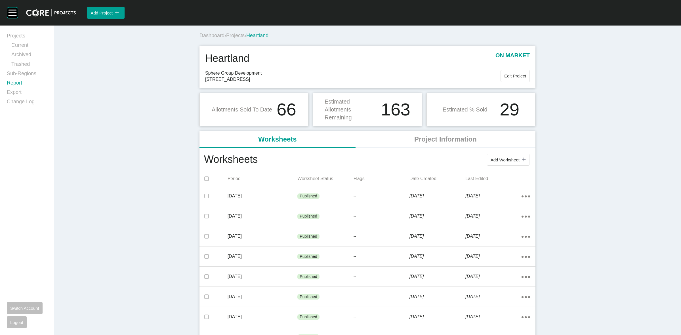
click at [17, 84] on link "Report" at bounding box center [27, 83] width 40 height 9
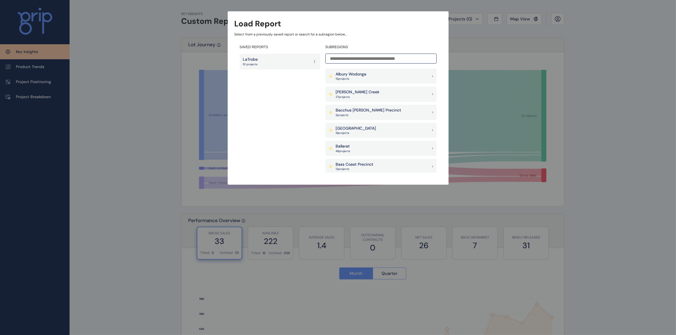
click at [361, 58] on input at bounding box center [380, 59] width 111 height 10
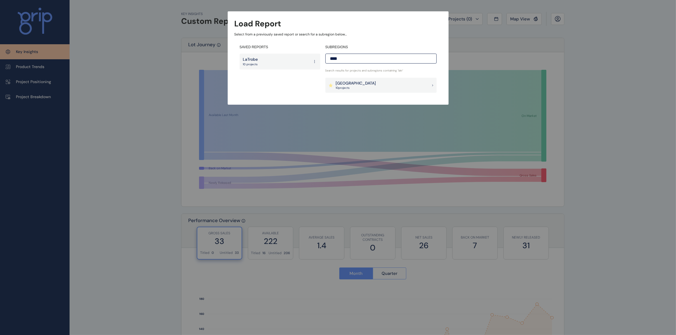
type input "****"
click at [355, 85] on p "[GEOGRAPHIC_DATA]" at bounding box center [356, 84] width 40 height 6
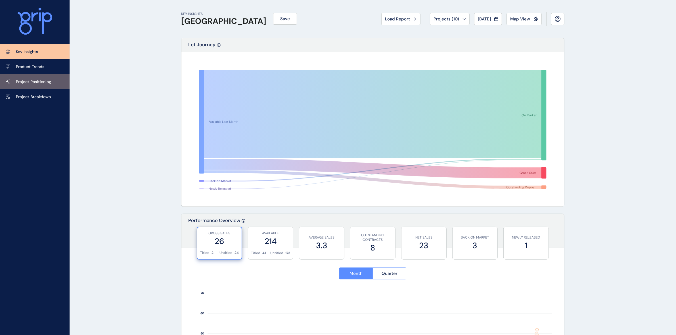
click at [25, 81] on p "Project Positioning" at bounding box center [33, 82] width 35 height 6
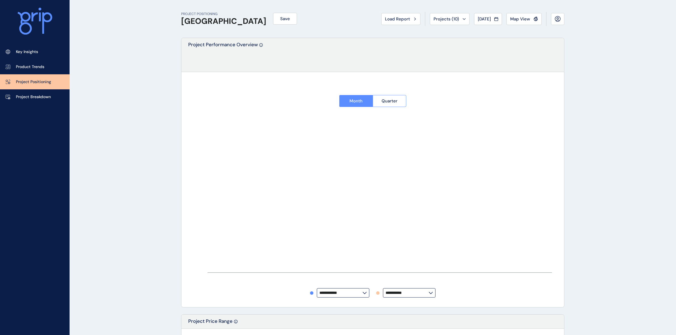
type input "**********"
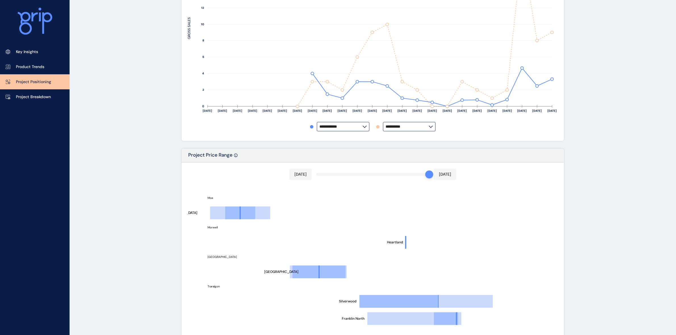
scroll to position [177, 0]
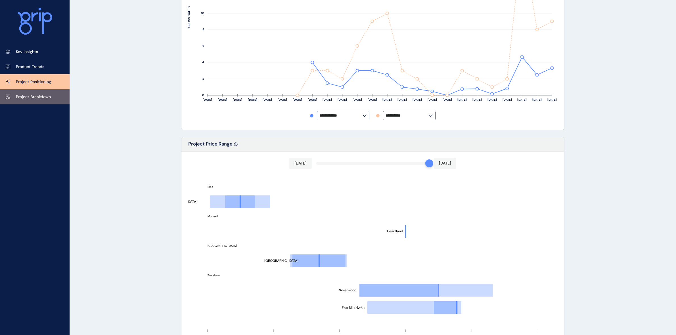
click at [29, 94] on p "Project Breakdown" at bounding box center [33, 97] width 35 height 6
